Goal: Find contact information: Find contact information

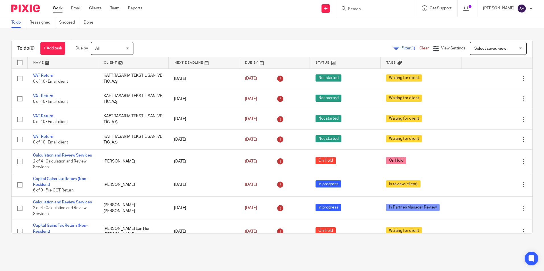
click at [362, 9] on input "Search" at bounding box center [372, 9] width 51 height 5
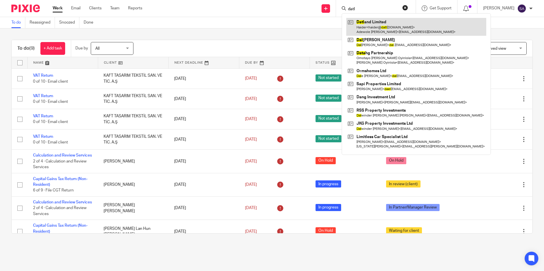
type input "datl"
click at [386, 30] on link at bounding box center [416, 27] width 140 height 18
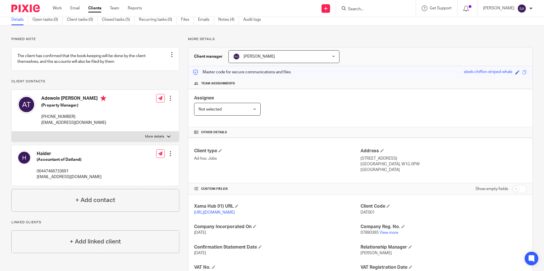
scroll to position [57, 0]
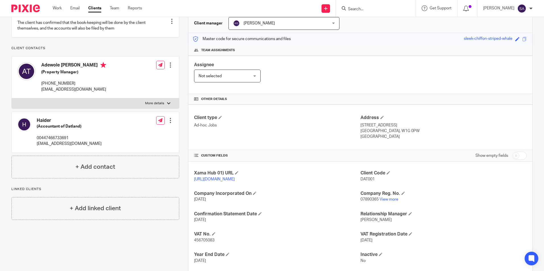
click at [49, 141] on p "00447466733691" at bounding box center [69, 138] width 65 height 6
drag, startPoint x: 46, startPoint y: 143, endPoint x: 69, endPoint y: 143, distance: 23.0
click at [69, 141] on p "00447466733691" at bounding box center [69, 138] width 65 height 6
copy p "7466733691"
click at [179, 121] on div "More details Client manager Keshav Gautam Keshav Gautam Aarshika Awale Aayush N…" at bounding box center [355, 148] width 353 height 289
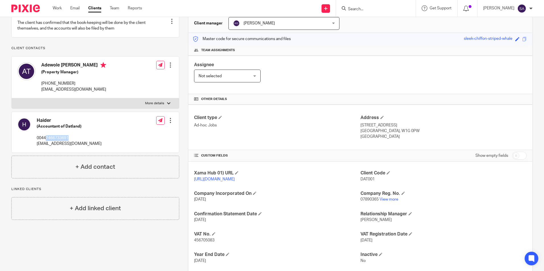
drag, startPoint x: 47, startPoint y: 142, endPoint x: 73, endPoint y: 141, distance: 26.2
click at [72, 141] on p "00447466733691" at bounding box center [69, 138] width 65 height 6
copy p "7466733691"
click at [101, 140] on div "Haider (Accountant of Datland) 00447466733691 haider@datland.co.uk Edit contact…" at bounding box center [95, 132] width 167 height 41
drag, startPoint x: 36, startPoint y: 144, endPoint x: 82, endPoint y: 145, distance: 45.2
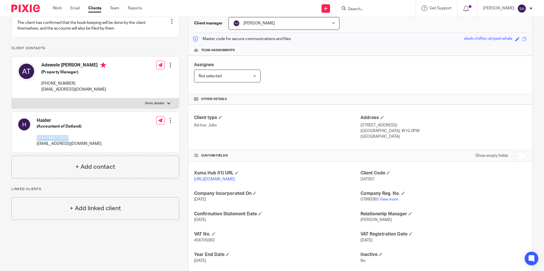
click at [82, 145] on div "Haider (Accountant of Datland) 00447466733691 haider@datland.co.uk Edit contact…" at bounding box center [95, 132] width 167 height 41
click at [95, 138] on div "Haider (Accountant of Datland) 00447466733691 haider@datland.co.uk Edit contact…" at bounding box center [95, 132] width 167 height 41
drag, startPoint x: 48, startPoint y: 143, endPoint x: 89, endPoint y: 147, distance: 41.4
click at [59, 141] on p "00447466733691" at bounding box center [69, 138] width 65 height 6
click at [99, 144] on div "Haider (Accountant of Datland) 00447466733691 haider@datland.co.uk Edit contact…" at bounding box center [95, 132] width 167 height 41
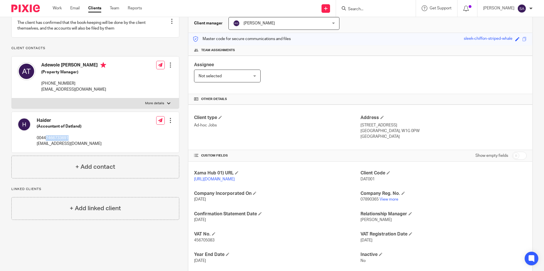
drag, startPoint x: 47, startPoint y: 142, endPoint x: 72, endPoint y: 144, distance: 25.4
click at [72, 141] on p "00447466733691" at bounding box center [69, 138] width 65 height 6
copy p "7466733691"
click at [122, 137] on div "Haider (Accountant of Datland) 00447466733691 haider@datland.co.uk Edit contact…" at bounding box center [95, 132] width 167 height 41
drag, startPoint x: 47, startPoint y: 143, endPoint x: 72, endPoint y: 145, distance: 25.1
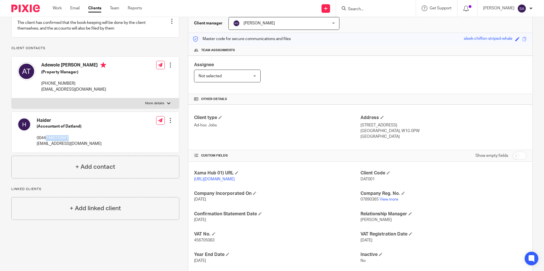
click at [72, 141] on p "00447466733691" at bounding box center [69, 138] width 65 height 6
copy p "7466733691"
click at [344, 61] on div "Assignee Not selected Not selected Not selected Aarshika Awale Aayush Niraula A…" at bounding box center [360, 75] width 344 height 38
click at [183, 53] on div "More details Client manager Keshav Gautam Keshav Gautam Aarshika Awale Aayush N…" at bounding box center [355, 148] width 353 height 289
drag, startPoint x: 47, startPoint y: 143, endPoint x: 72, endPoint y: 140, distance: 25.2
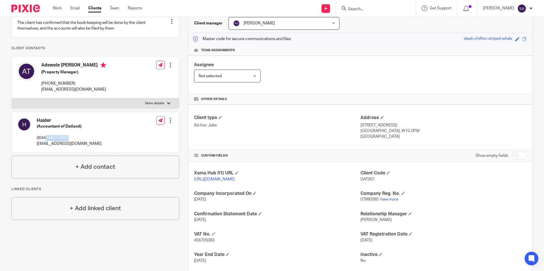
click at [71, 141] on p "00447466733691" at bounding box center [69, 138] width 65 height 6
copy p "7466733691"
drag, startPoint x: 318, startPoint y: 203, endPoint x: 321, endPoint y: 201, distance: 3.5
click at [318, 202] on p "22 Dec 2011" at bounding box center [277, 200] width 166 height 6
